Goal: Information Seeking & Learning: Learn about a topic

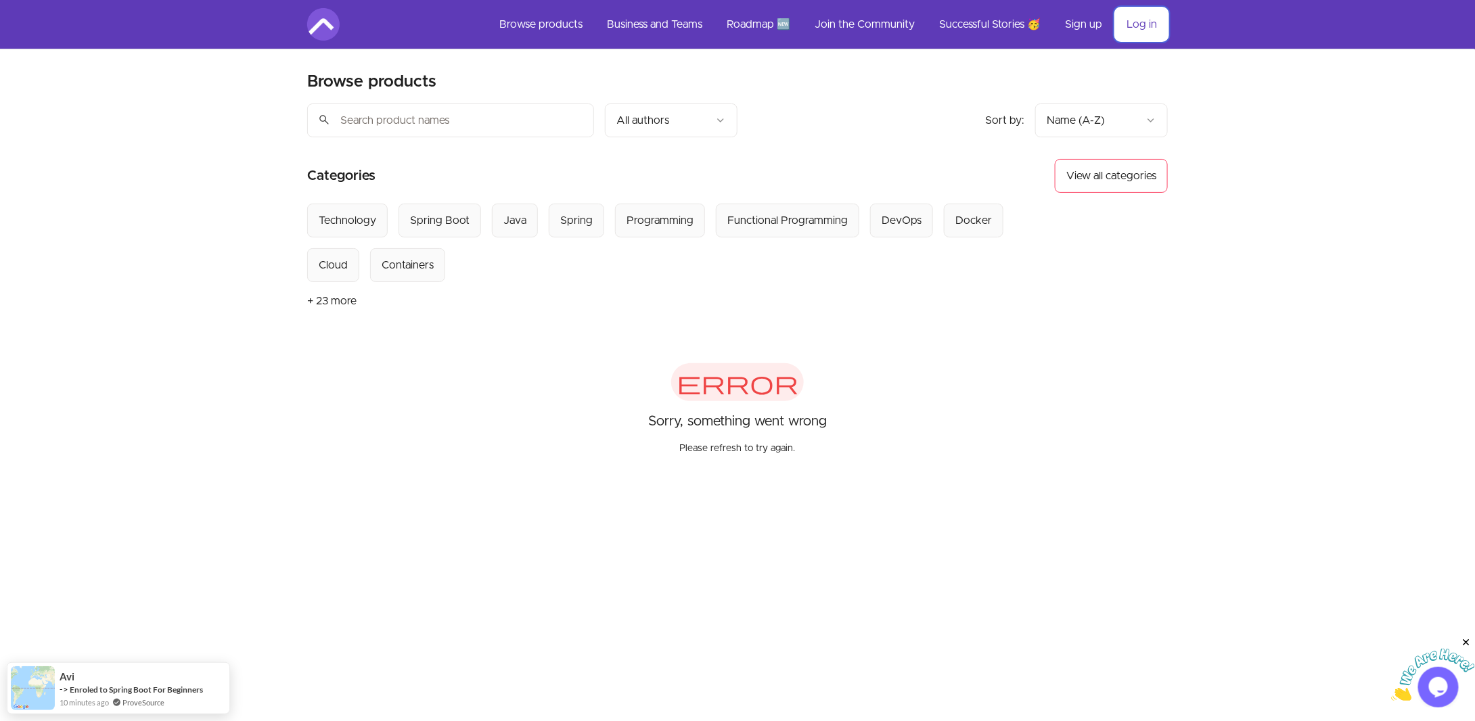
click at [1125, 28] on link "Log in" at bounding box center [1142, 24] width 52 height 32
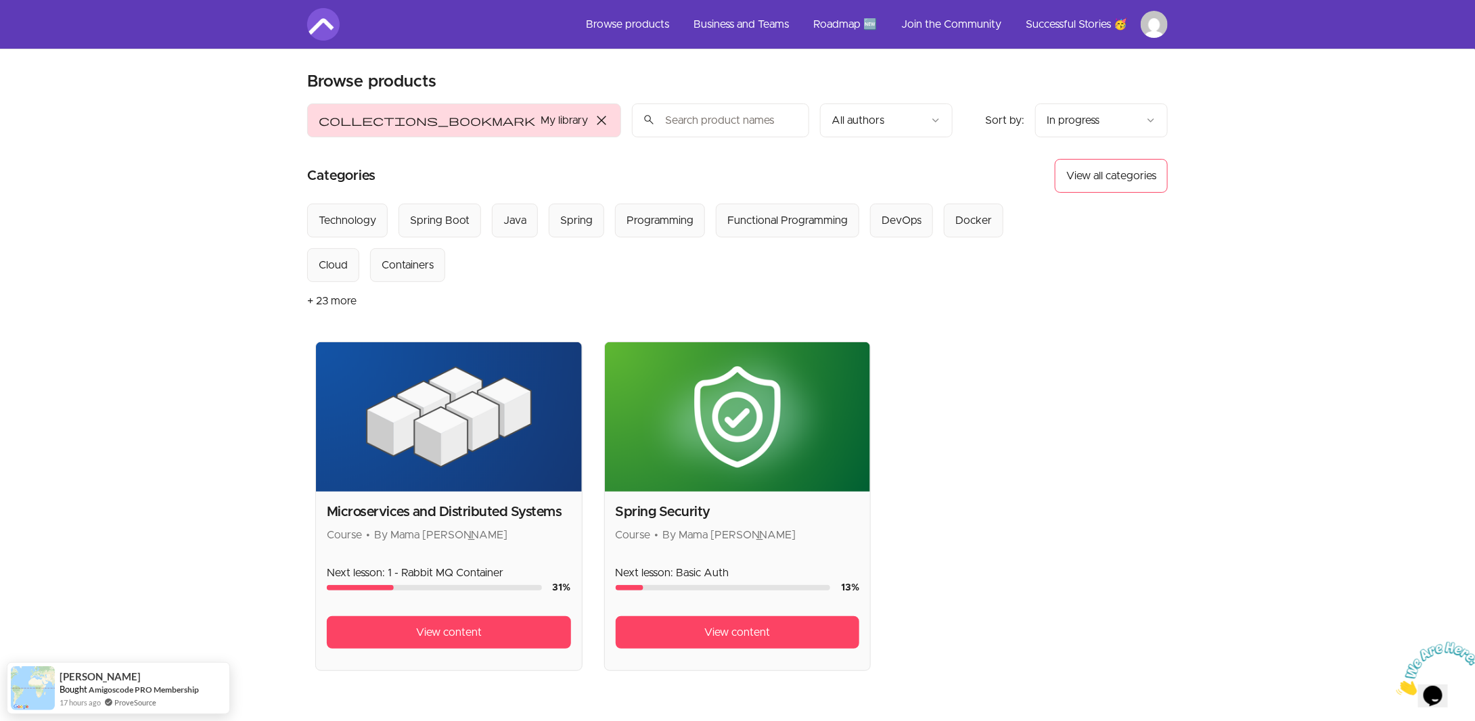
click at [446, 441] on img at bounding box center [449, 417] width 266 height 150
click at [429, 433] on img at bounding box center [449, 417] width 266 height 150
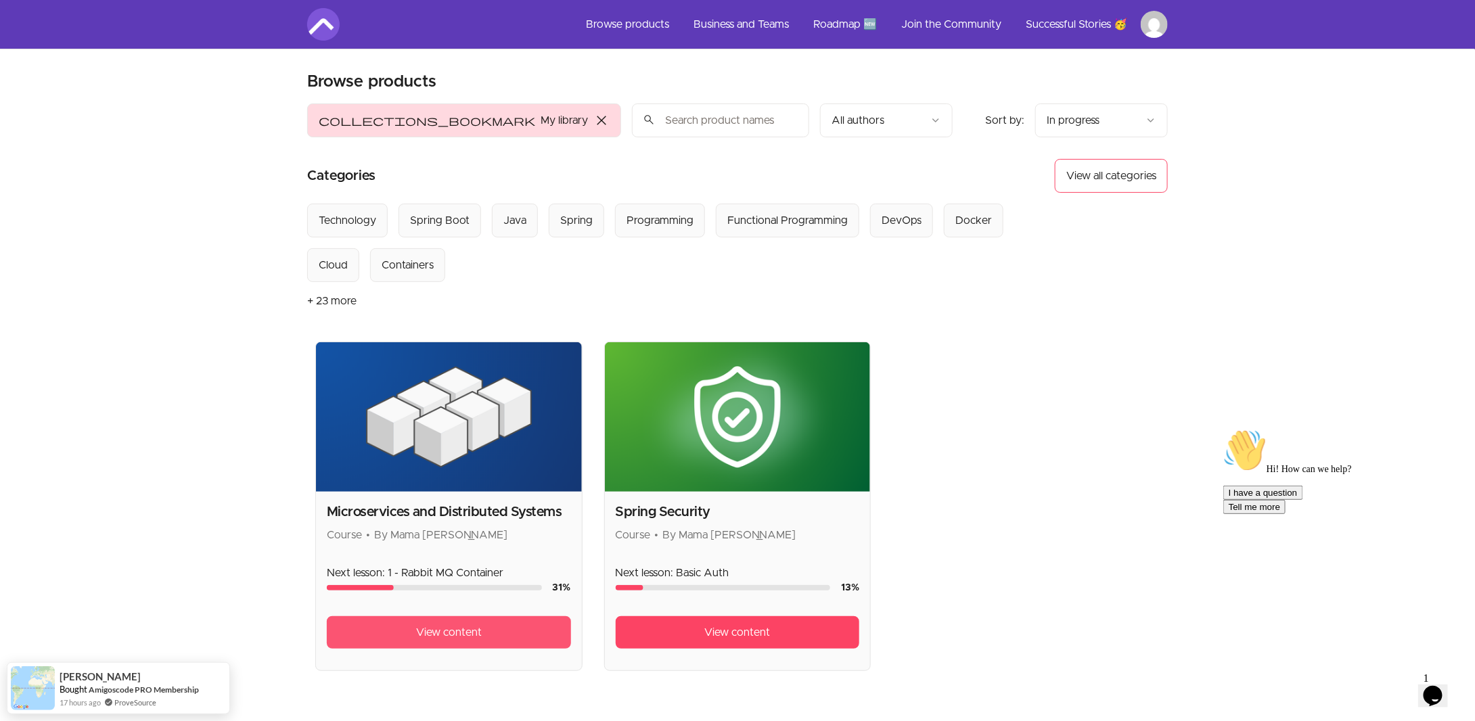
click at [430, 625] on span "View content" at bounding box center [449, 633] width 66 height 16
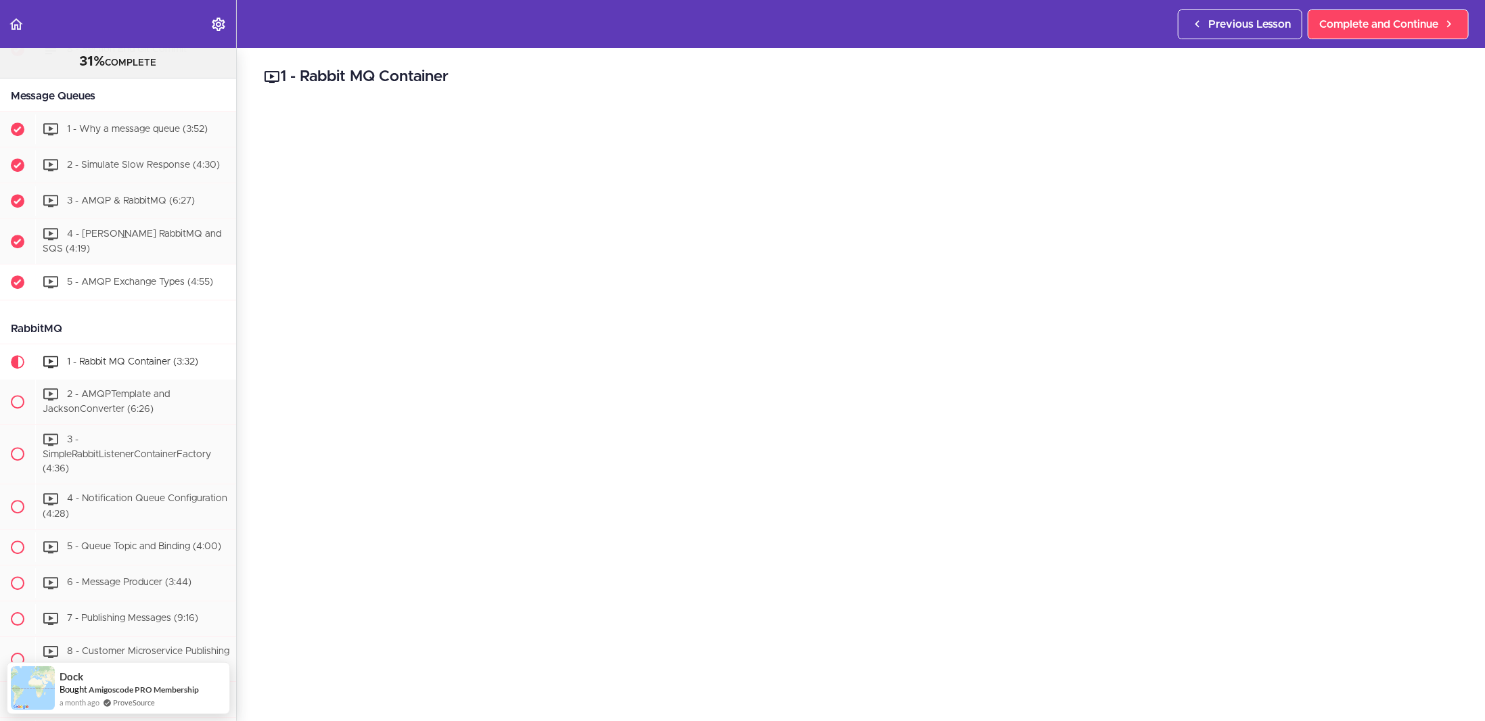
scroll to position [2408, 0]
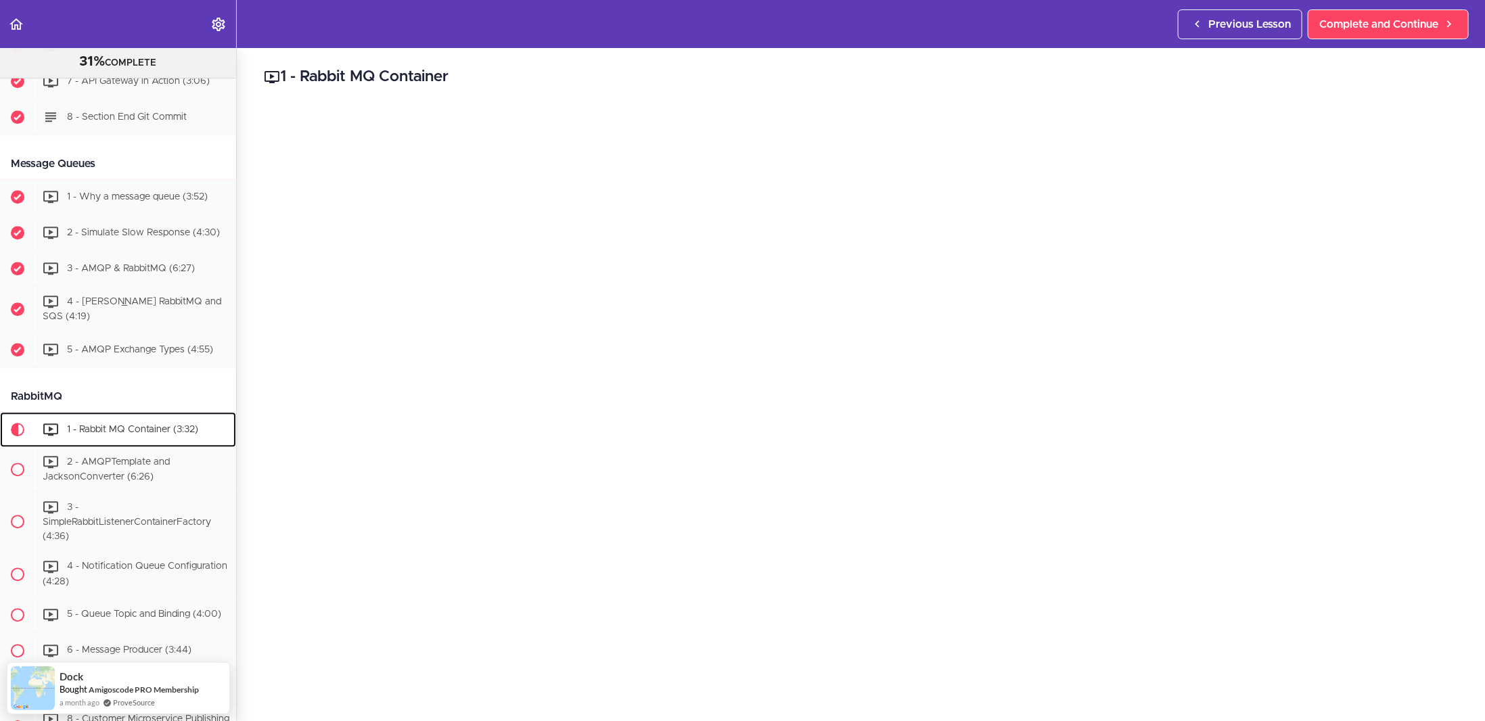
click at [124, 428] on div "1 - Rabbit MQ Container (3:32)" at bounding box center [135, 430] width 201 height 30
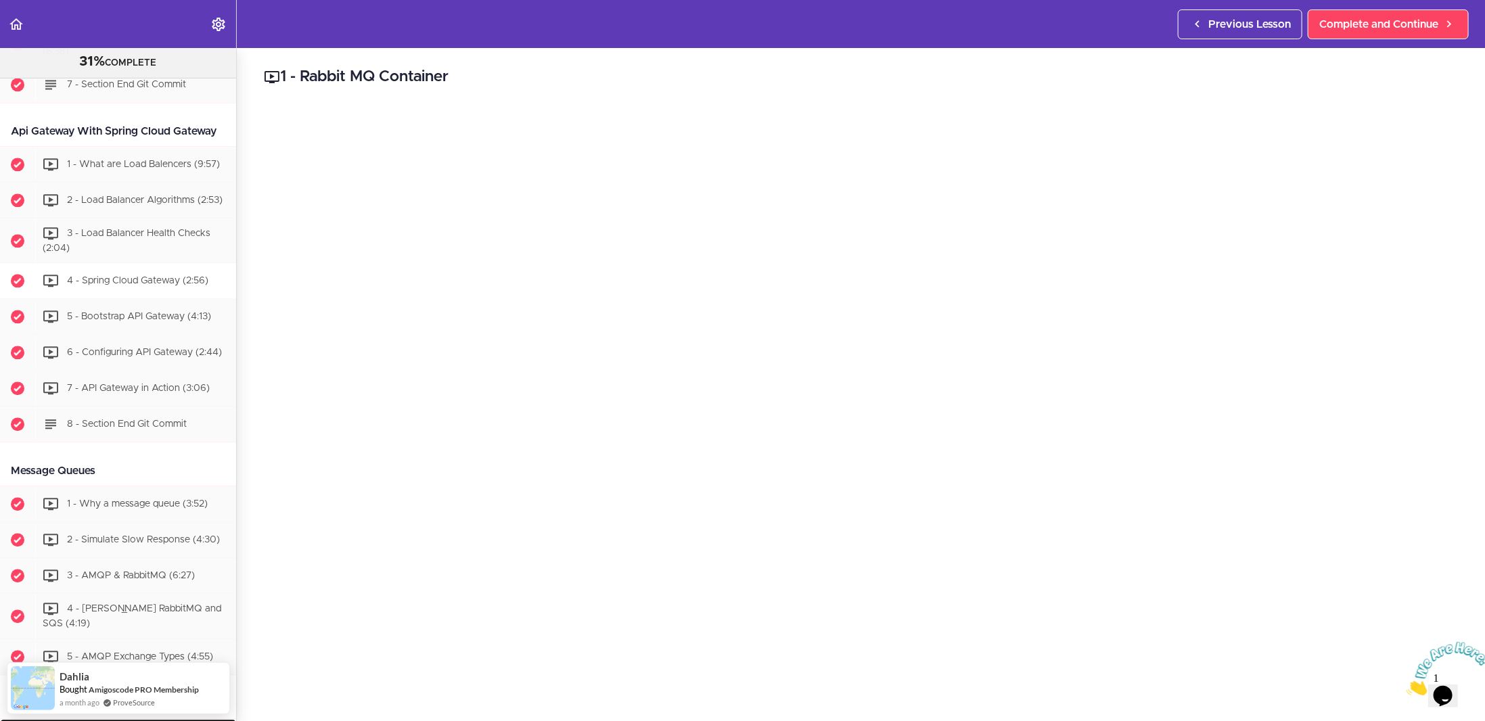
scroll to position [2120, 0]
